Goal: Task Accomplishment & Management: Complete application form

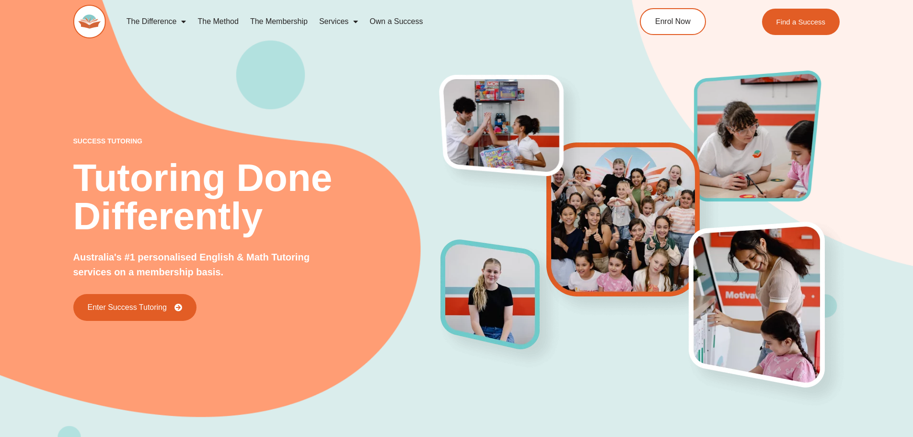
click at [229, 18] on link "The Method" at bounding box center [218, 22] width 52 height 22
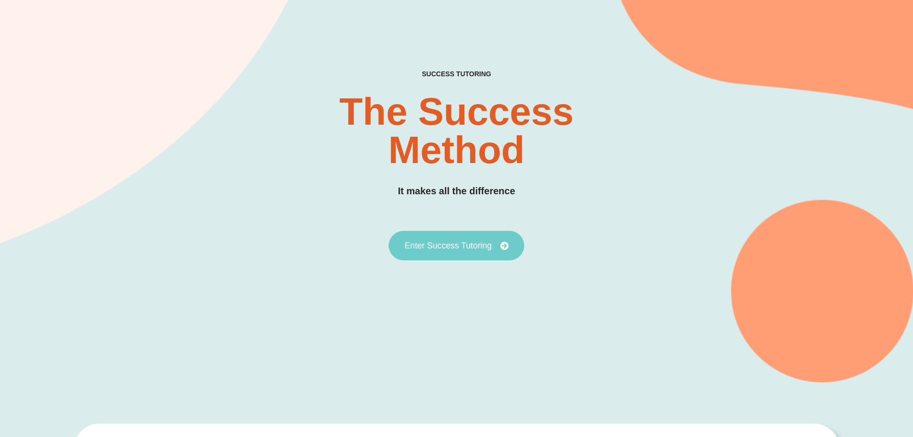
scroll to position [94, 0]
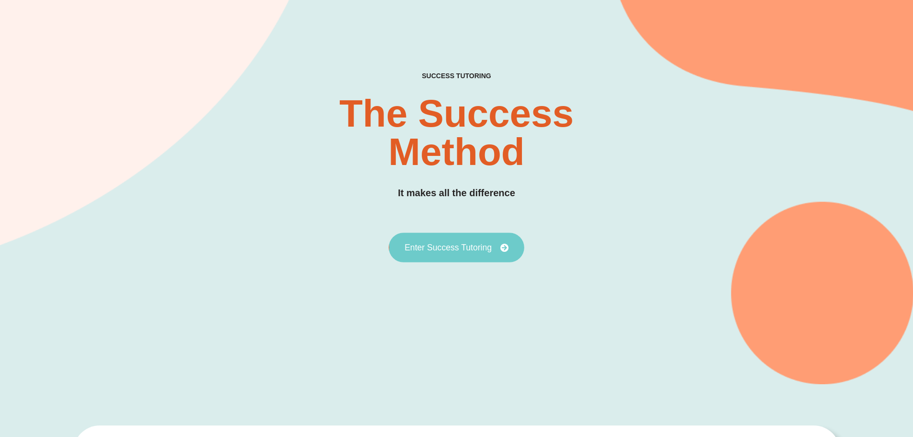
click at [476, 244] on span "Enter Success Tutoring" at bounding box center [448, 247] width 87 height 9
